Goal: Transaction & Acquisition: Obtain resource

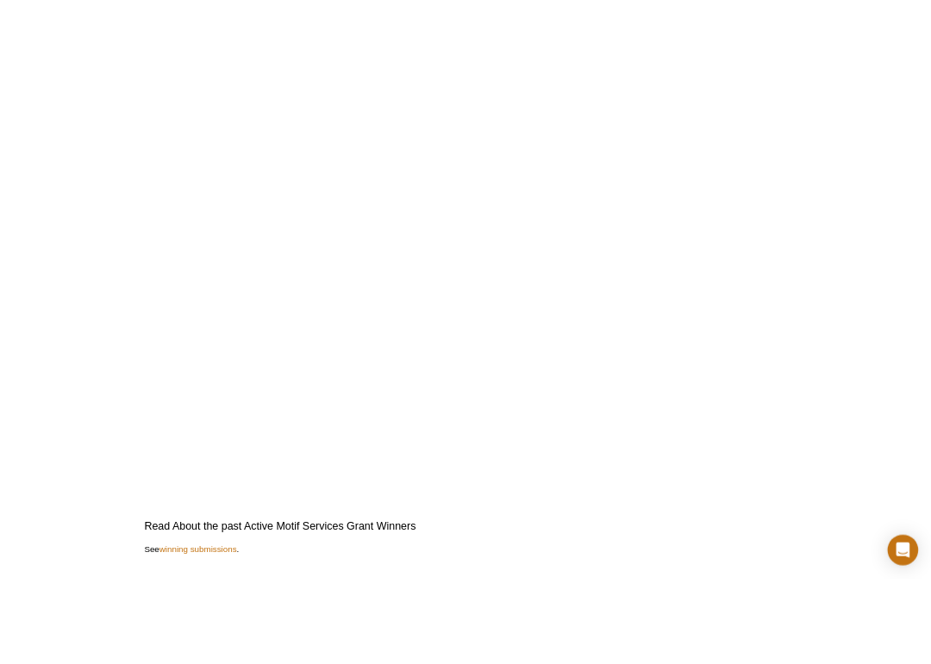
scroll to position [3985, 0]
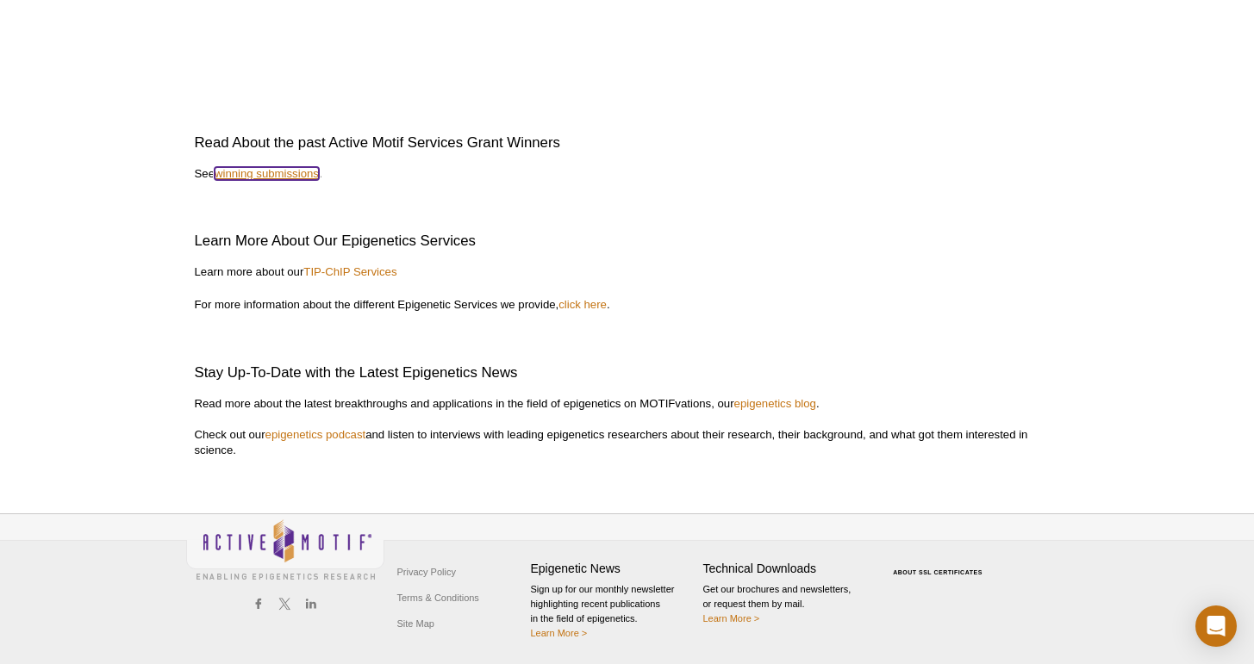
click at [276, 176] on link "winning submissions" at bounding box center [267, 173] width 104 height 13
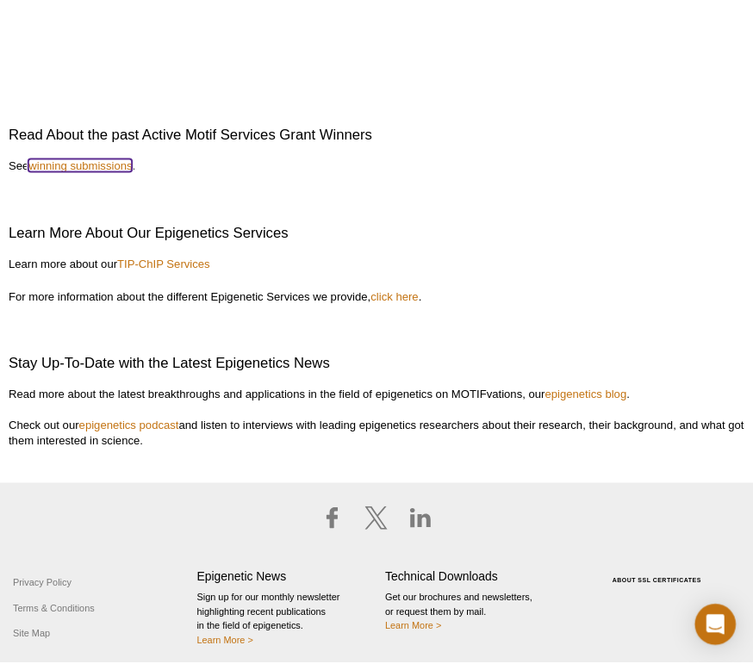
scroll to position [3990, 0]
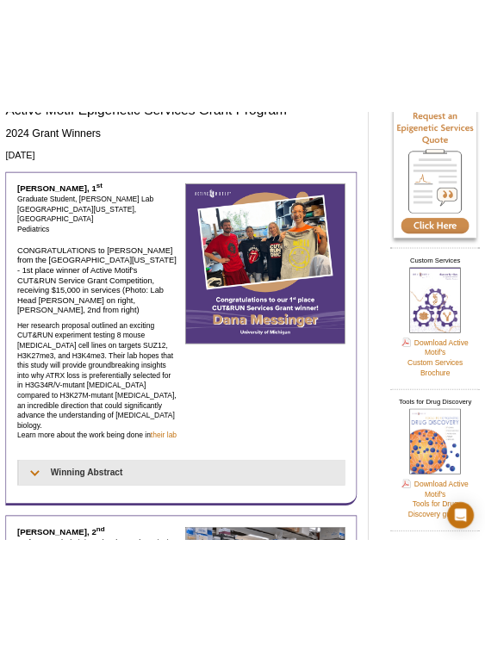
scroll to position [129, 0]
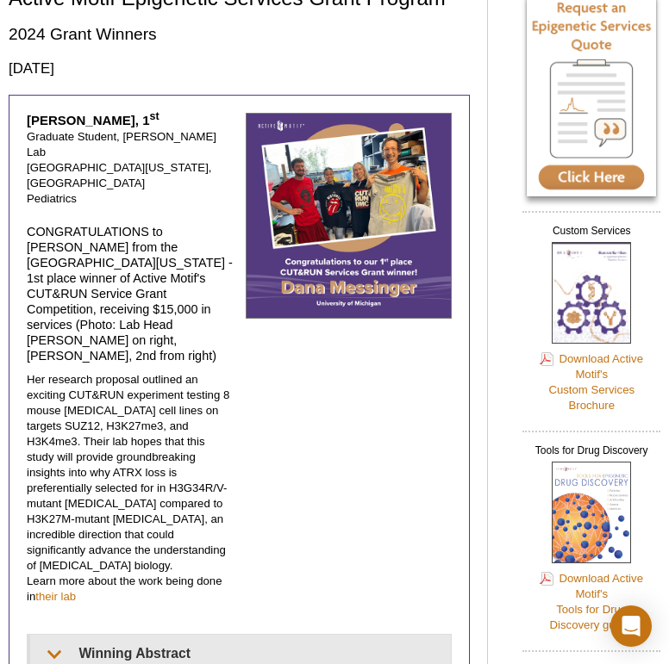
select select "[GEOGRAPHIC_DATA]"
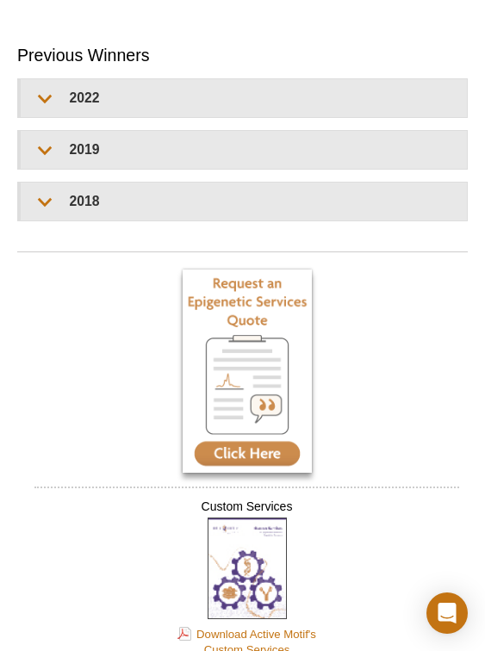
scroll to position [3280, 0]
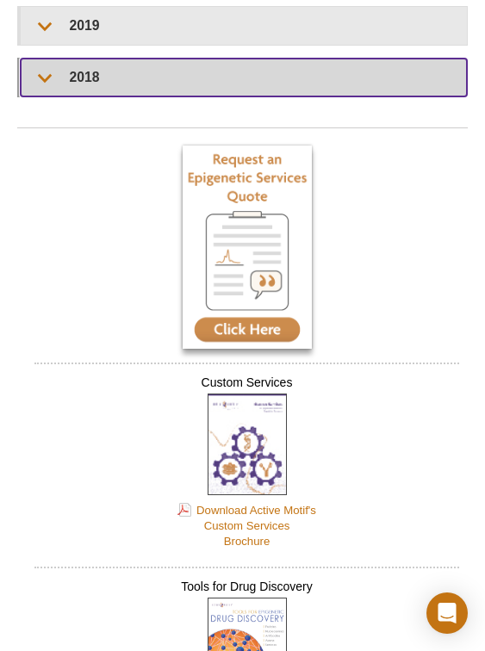
click at [257, 85] on summary "2018" at bounding box center [244, 78] width 446 height 38
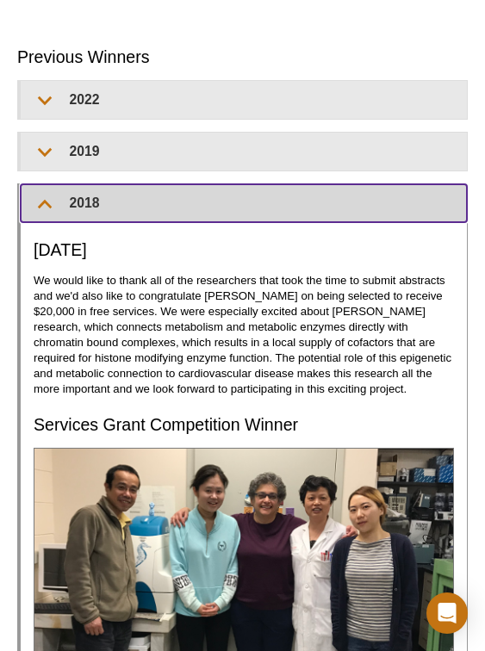
scroll to position [3120, 0]
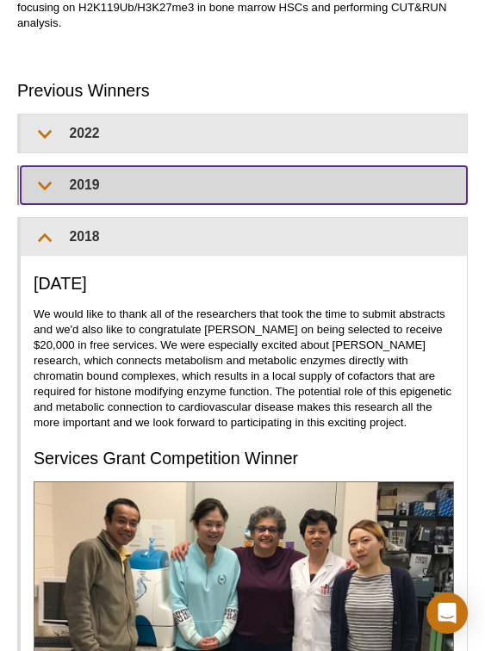
click at [221, 189] on summary "2019" at bounding box center [244, 185] width 446 height 38
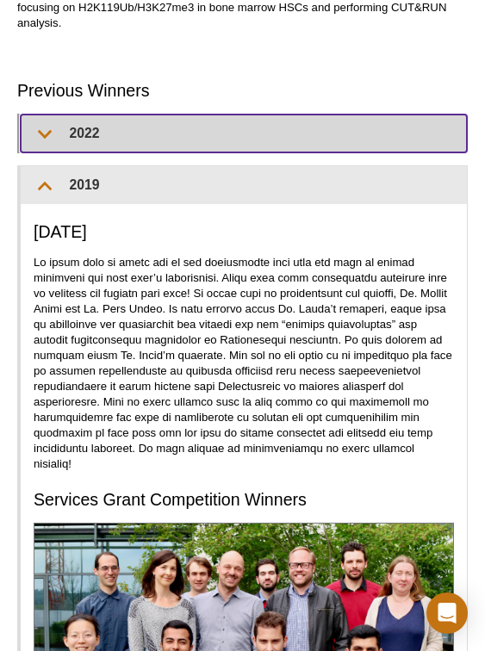
click at [268, 115] on summary "2022" at bounding box center [244, 134] width 446 height 38
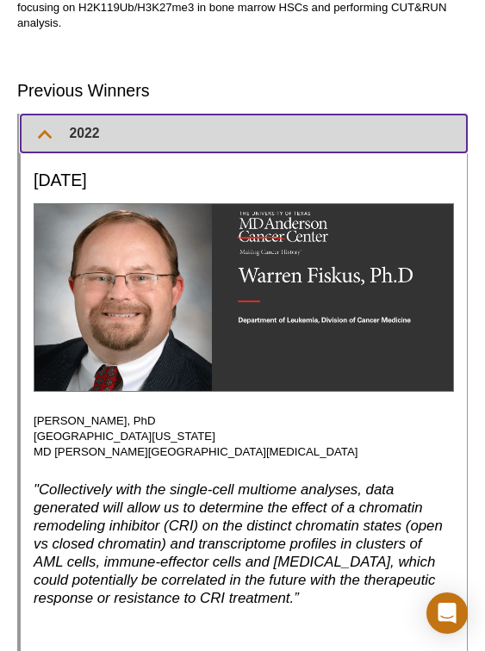
click at [268, 115] on summary "2022" at bounding box center [244, 134] width 446 height 38
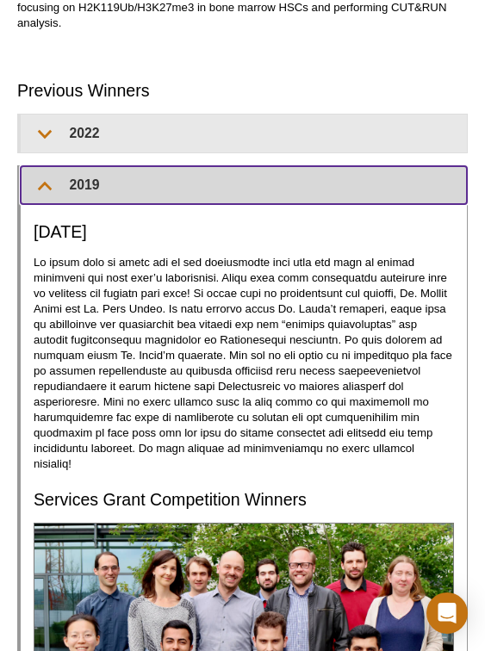
click at [245, 173] on summary "2019" at bounding box center [244, 185] width 446 height 38
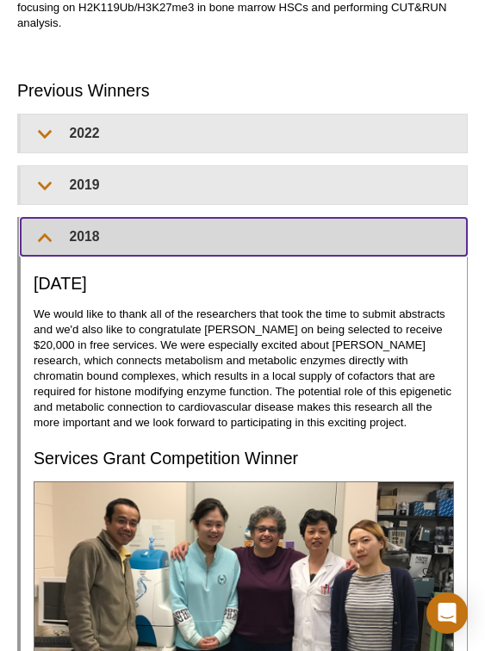
click at [238, 218] on summary "2018" at bounding box center [244, 237] width 446 height 38
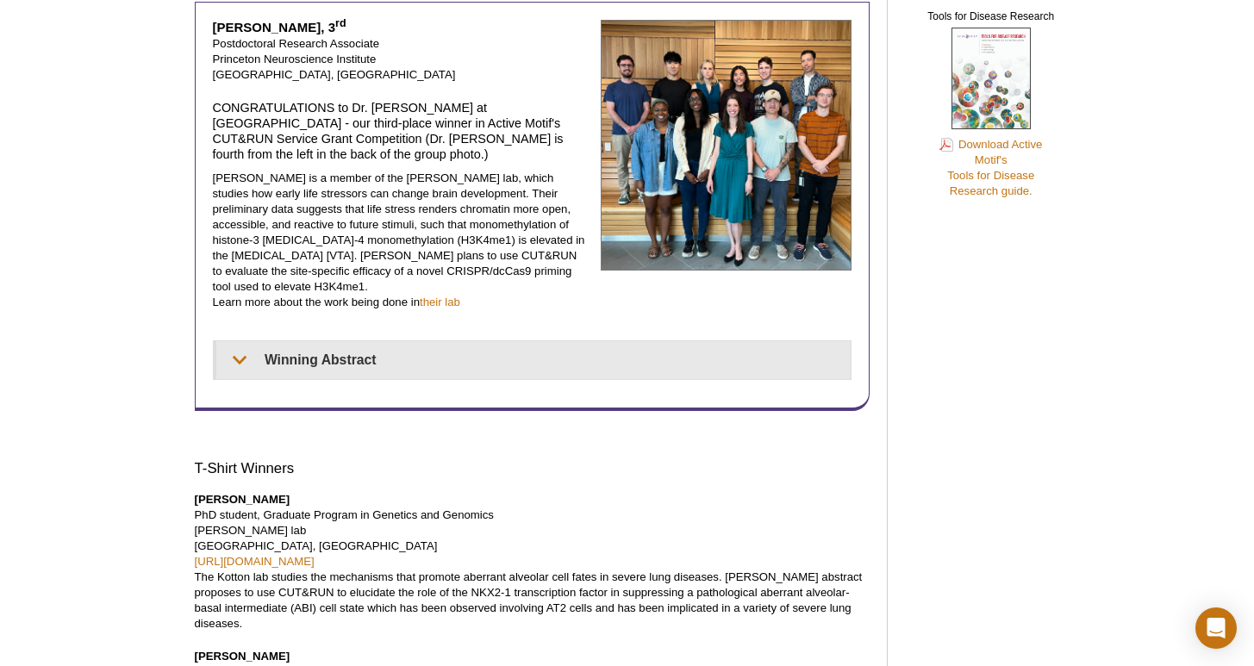
scroll to position [0, 0]
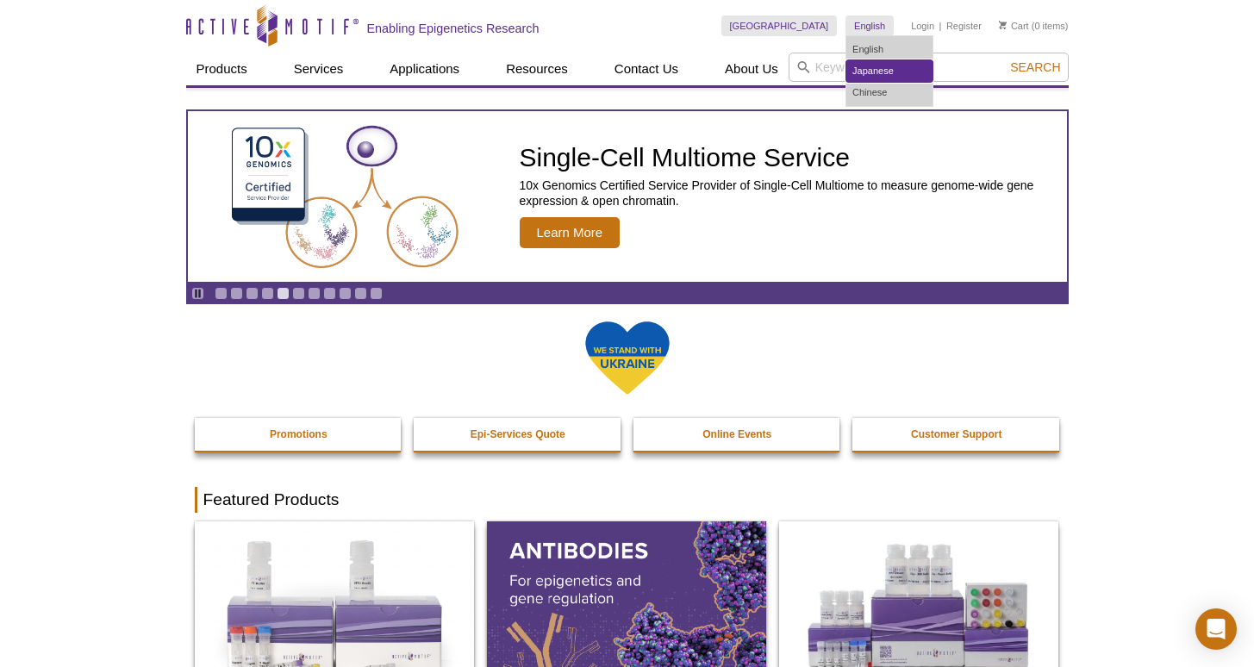
click at [881, 65] on link "Japanese" at bounding box center [889, 71] width 86 height 22
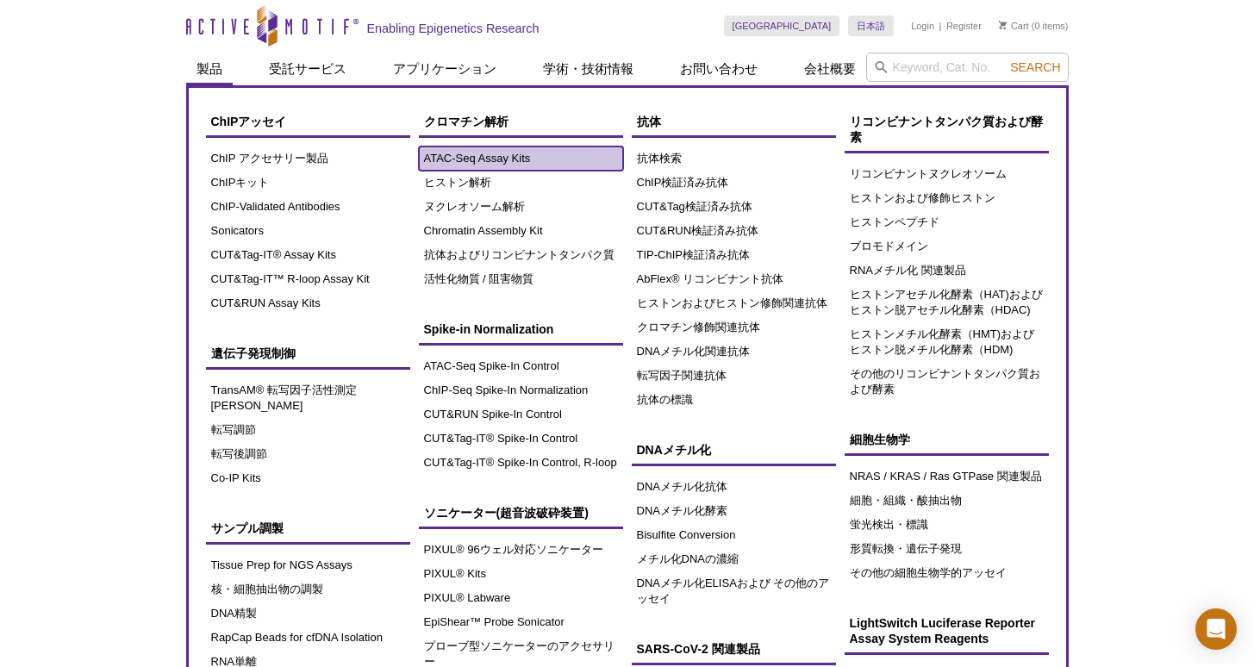
click at [476, 168] on link "ATAC-Seq Assay Kits" at bounding box center [521, 158] width 204 height 24
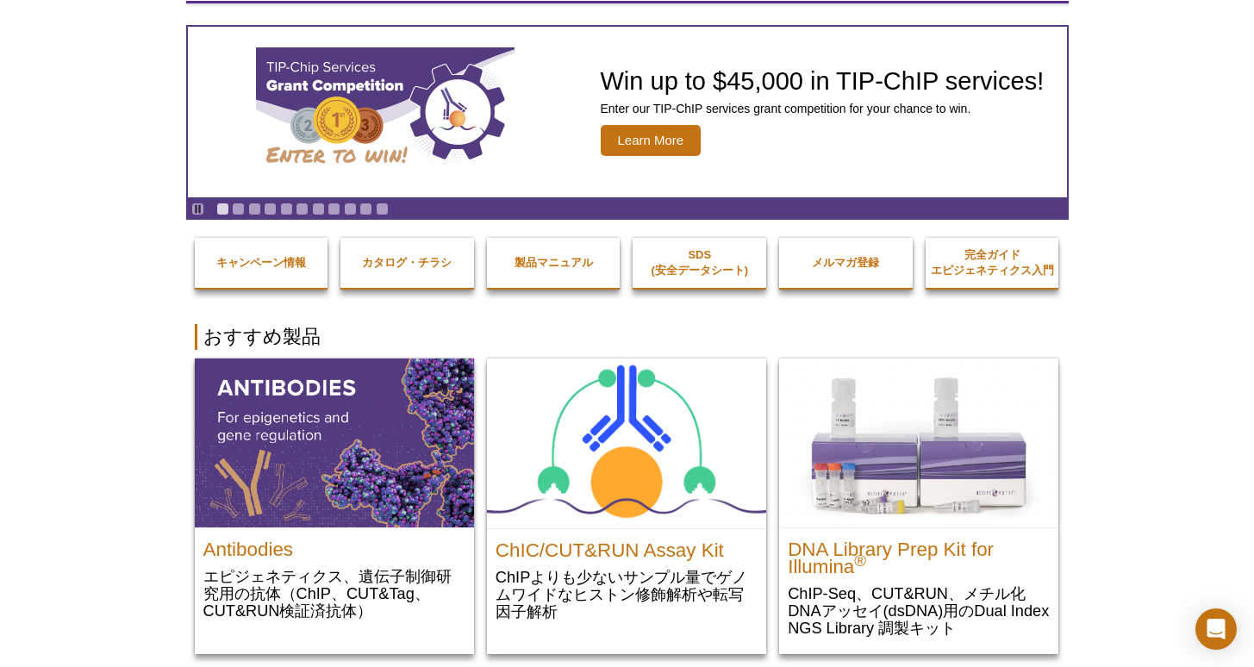
scroll to position [108, 0]
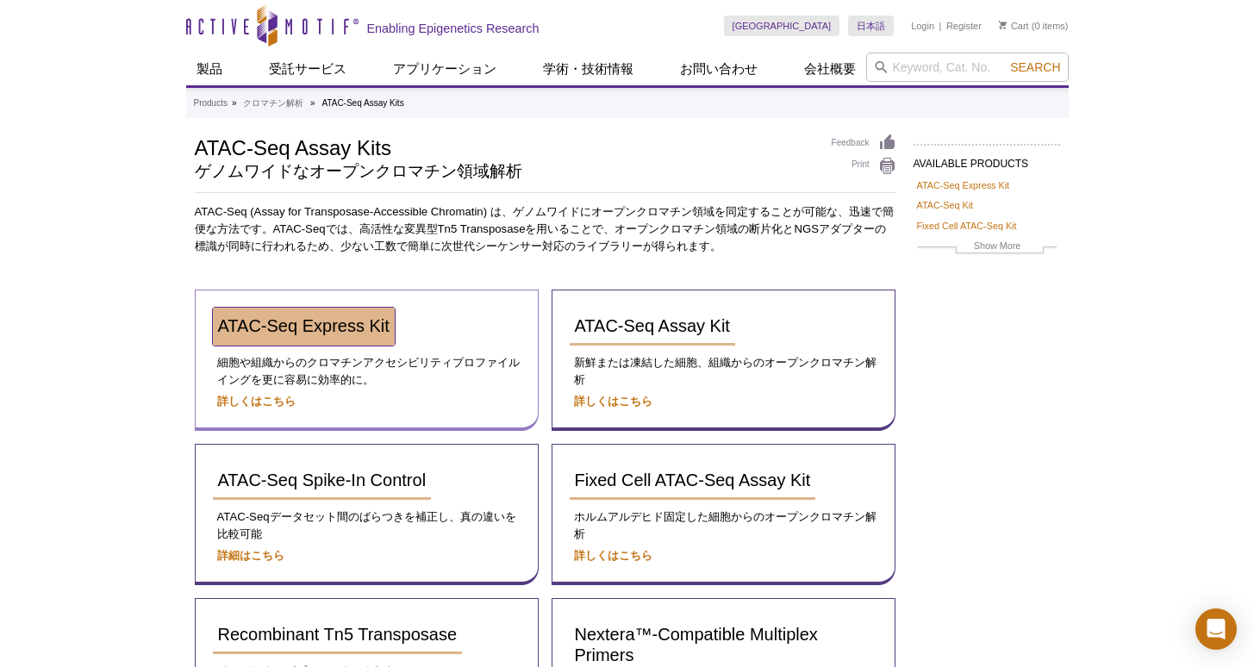
click at [310, 344] on link "ATAC-Seq Express Kit" at bounding box center [304, 327] width 182 height 38
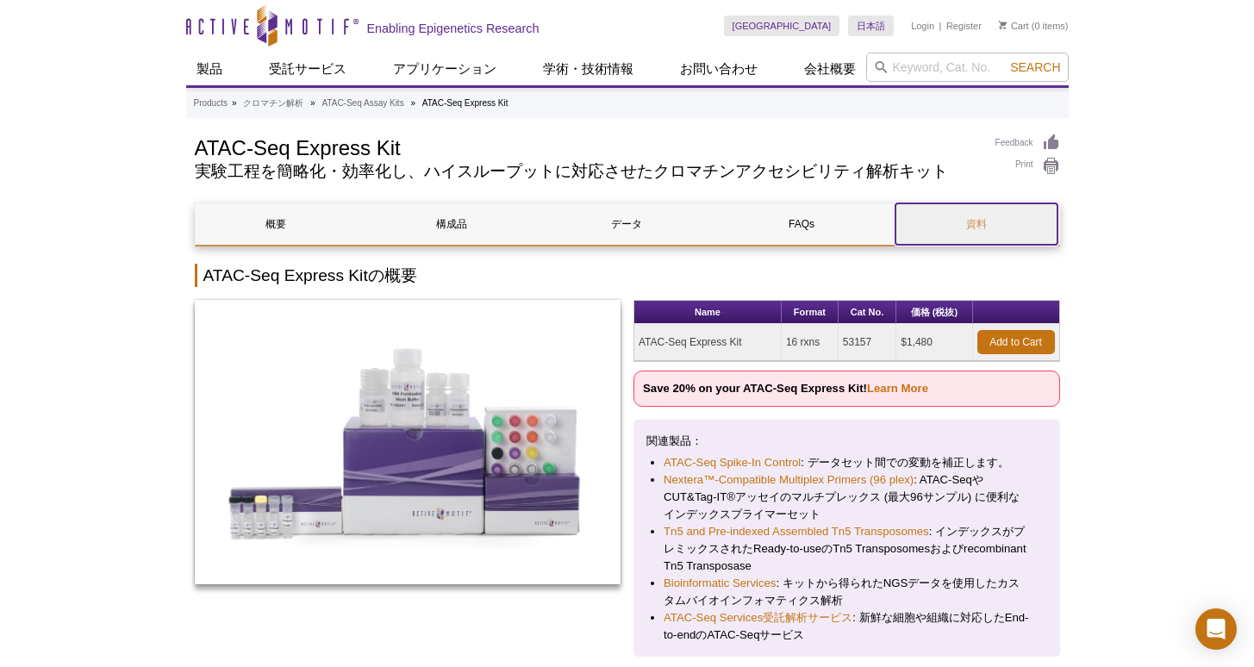
click at [941, 224] on link "資料" at bounding box center [976, 223] width 162 height 41
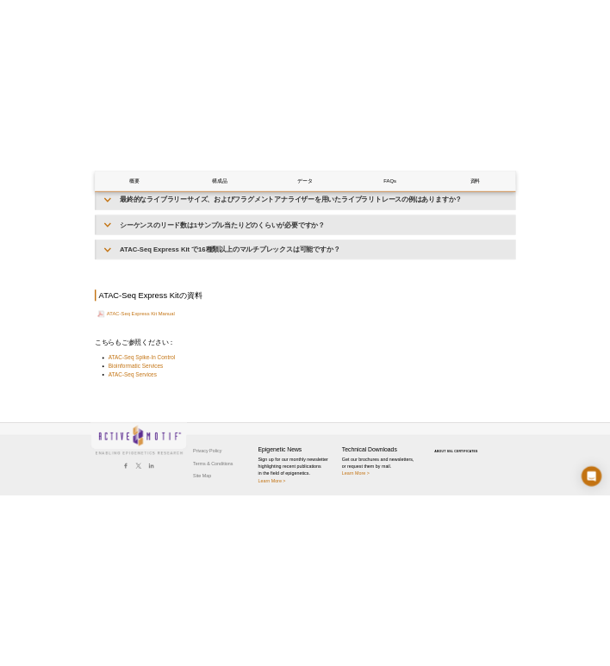
scroll to position [3501, 0]
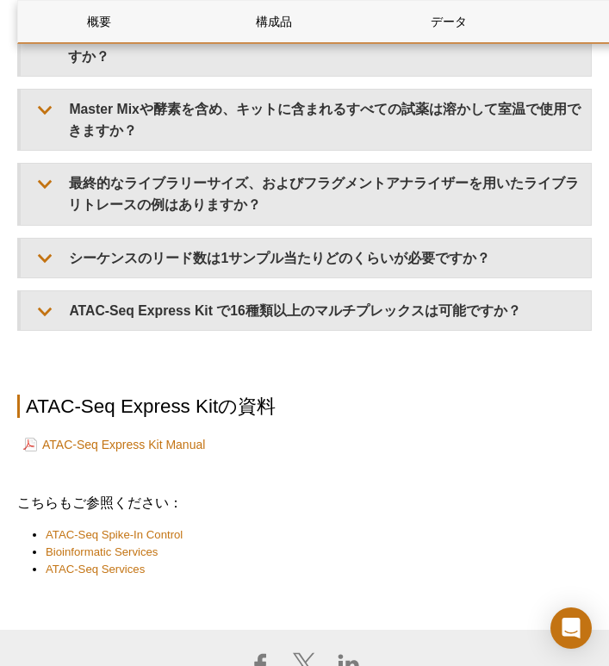
select select "[GEOGRAPHIC_DATA]"
select select "日本語"
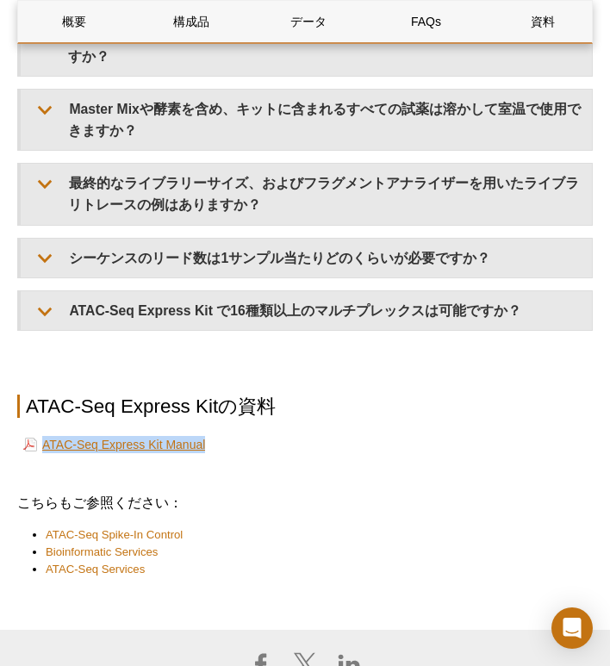
drag, startPoint x: 247, startPoint y: 433, endPoint x: 45, endPoint y: 433, distance: 202.5
click at [45, 433] on td "ATAC-Seq Express Kit Manual" at bounding box center [305, 445] width 572 height 24
copy link "ATAC-Seq Express Kit Manual"
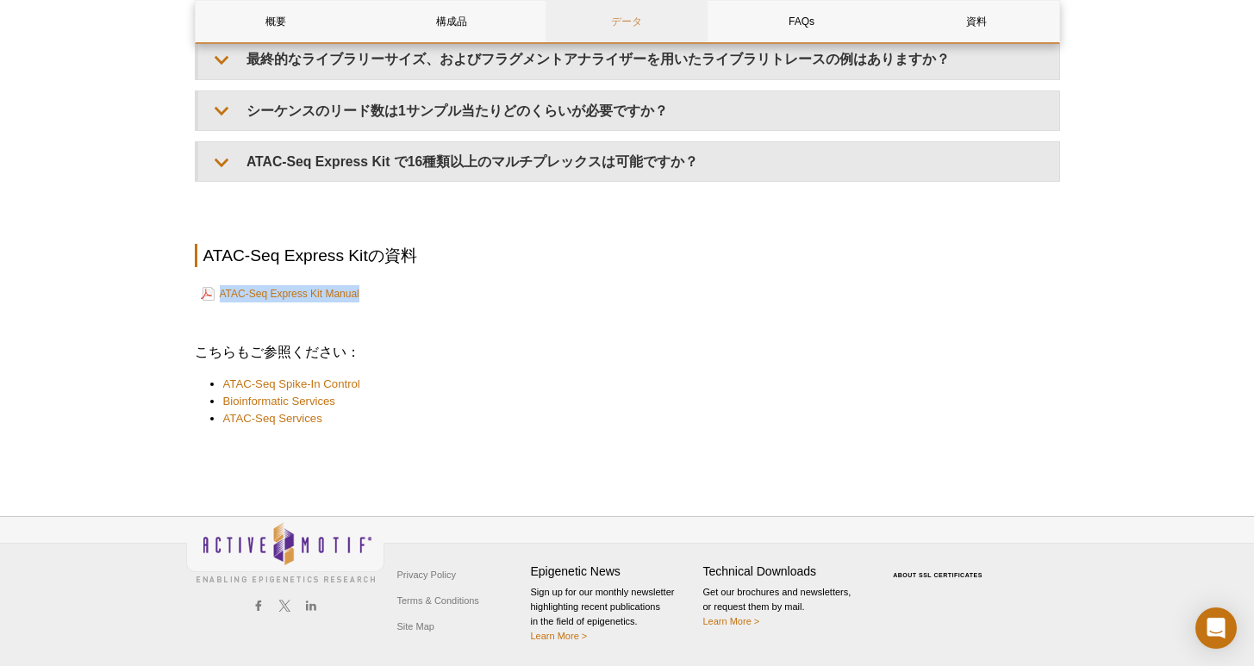
scroll to position [3311, 0]
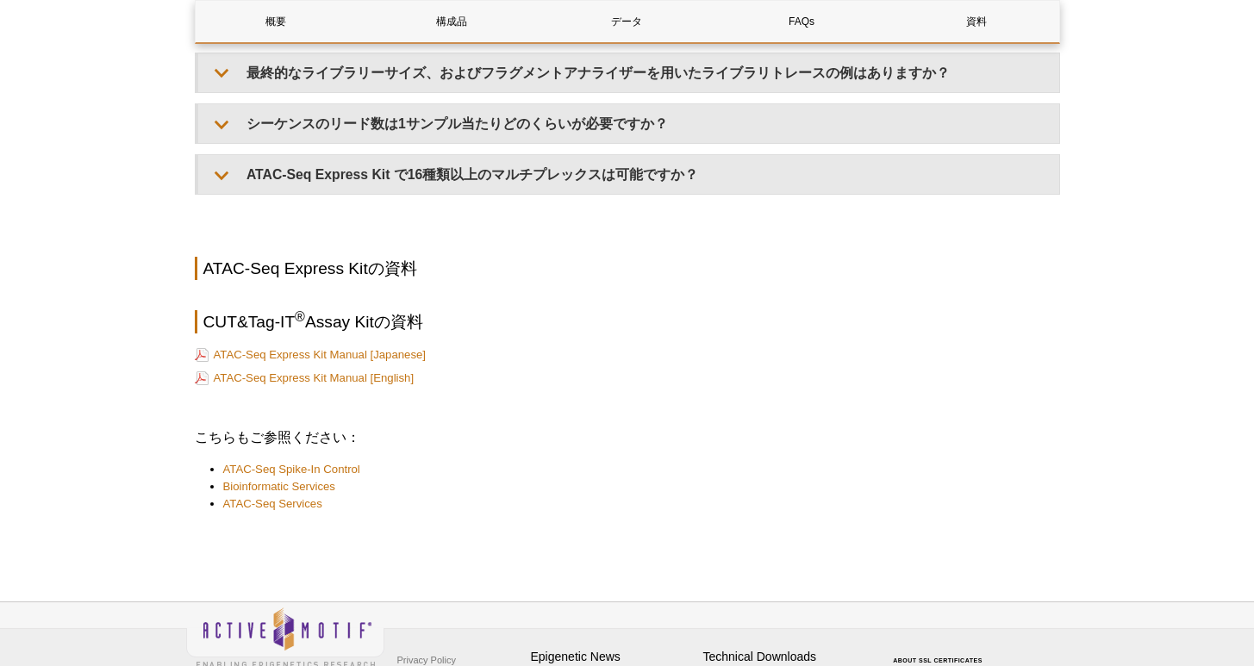
scroll to position [3136, 0]
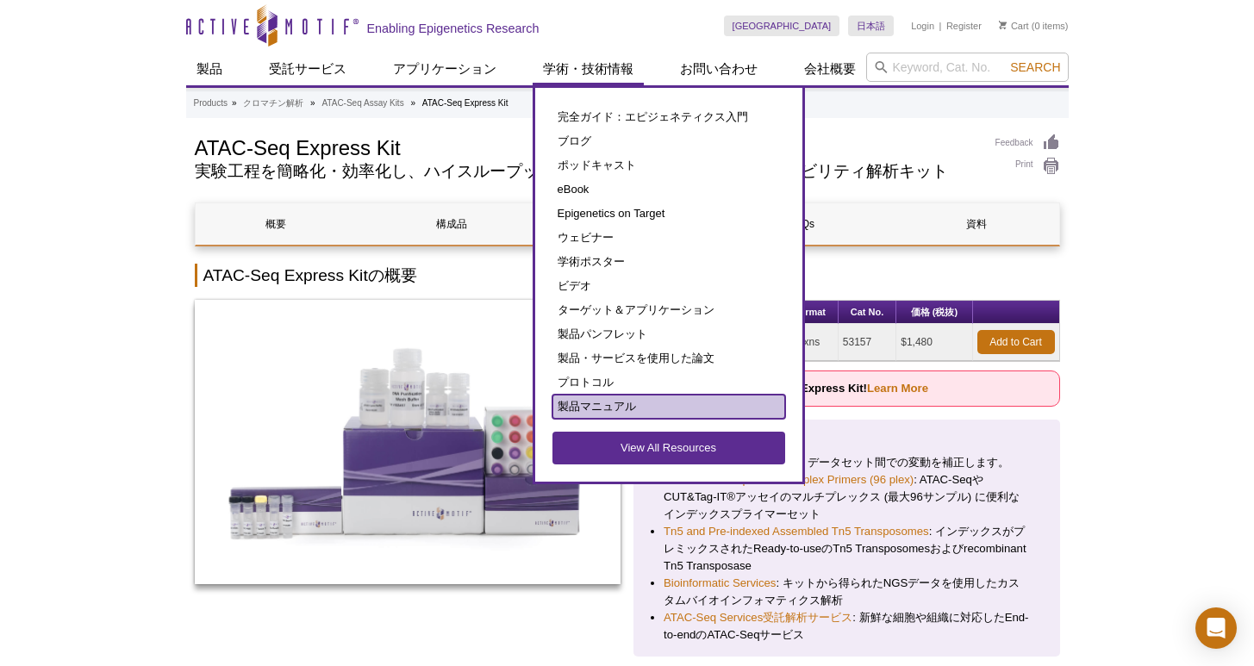
click at [653, 415] on link "製品マニュアル" at bounding box center [668, 407] width 233 height 24
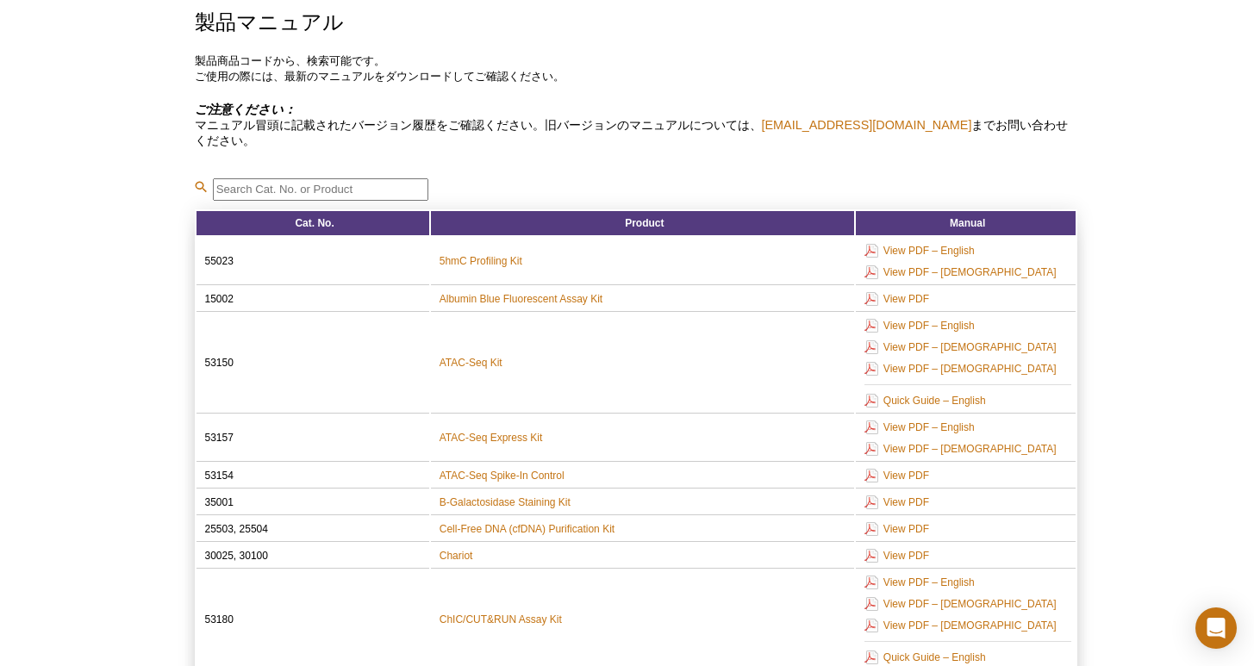
scroll to position [161, 0]
